Goal: Check status: Check status

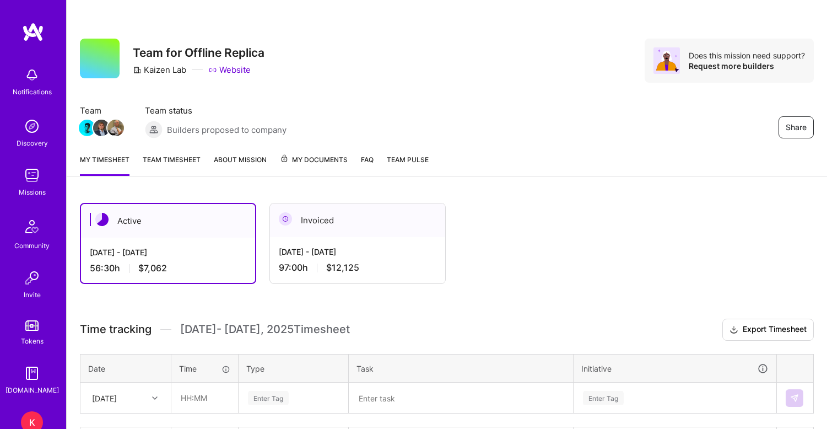
scroll to position [277, 0]
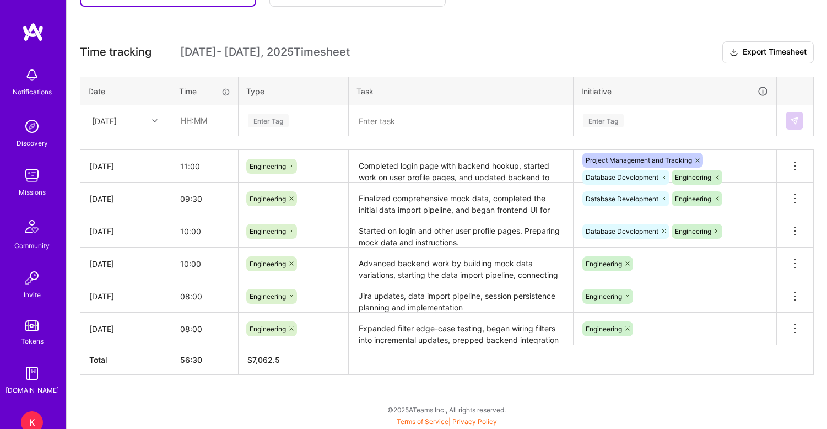
scroll to position [104, 0]
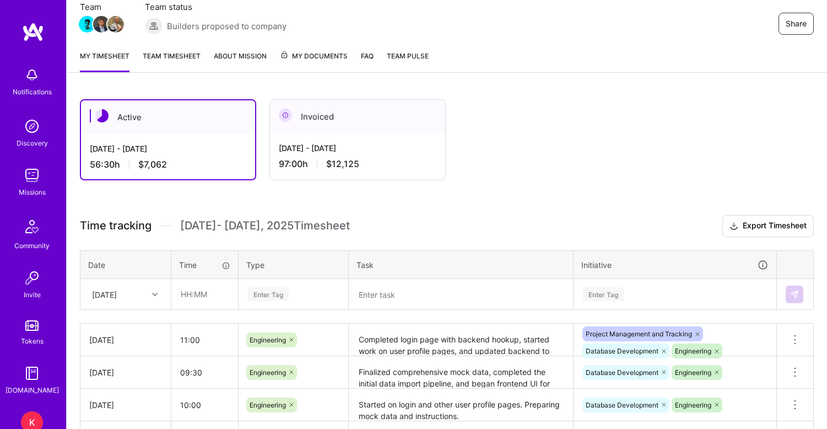
click at [167, 58] on link "Team timesheet" at bounding box center [172, 61] width 58 height 22
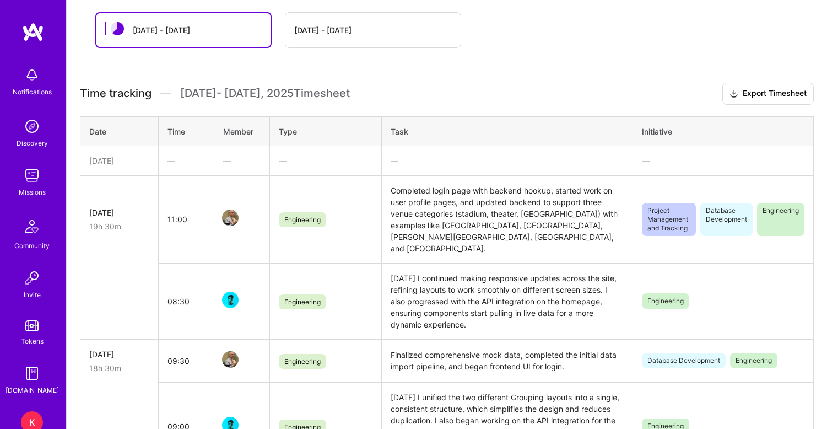
scroll to position [190, 0]
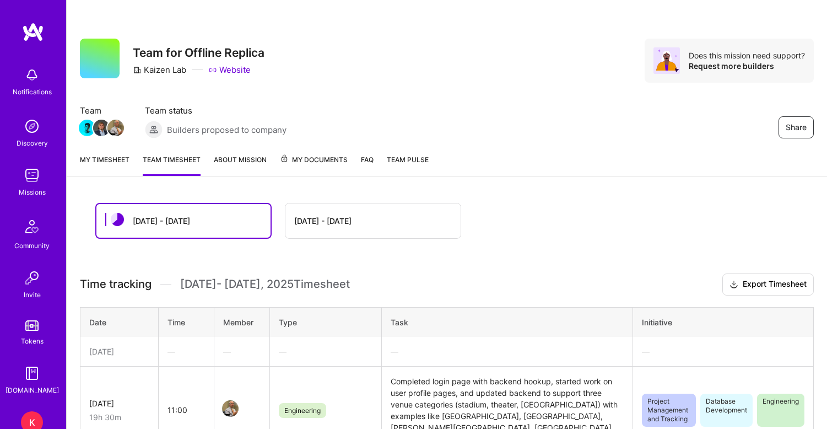
click at [328, 218] on div "[DATE] - [DATE]" at bounding box center [322, 221] width 57 height 12
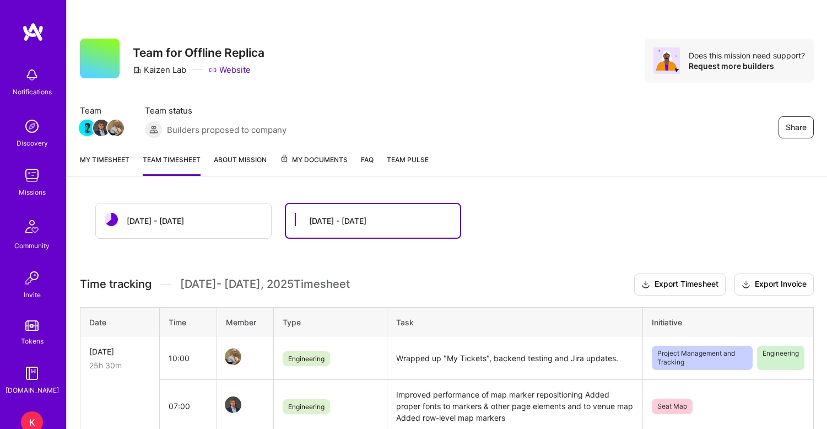
click at [108, 163] on link "My timesheet" at bounding box center [105, 165] width 50 height 22
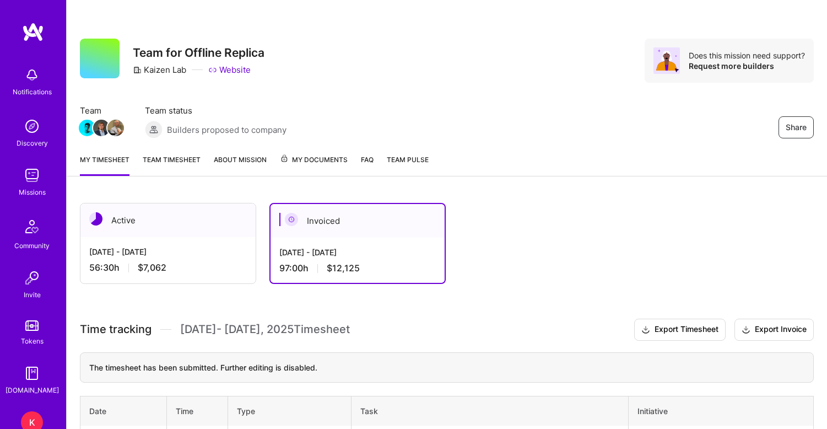
click at [165, 262] on span "$7,062" at bounding box center [152, 268] width 29 height 12
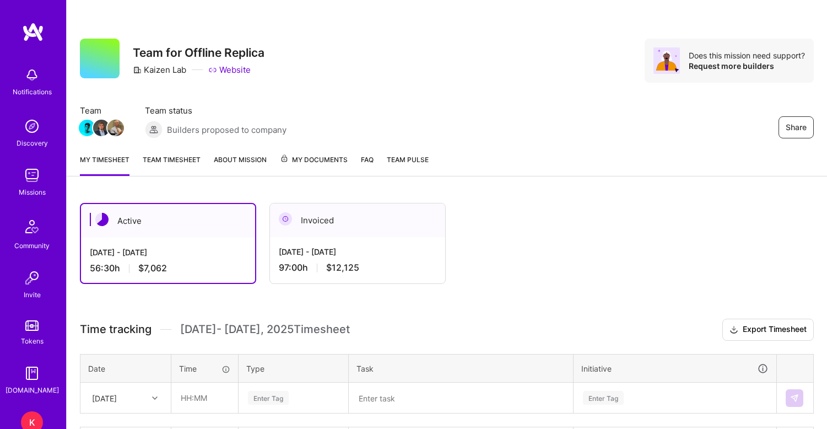
click at [182, 157] on link "Team timesheet" at bounding box center [172, 165] width 58 height 22
